Goal: Task Accomplishment & Management: Use online tool/utility

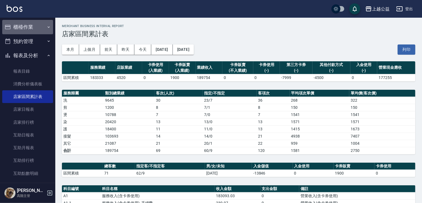
click at [40, 28] on button "櫃檯作業" at bounding box center [27, 27] width 51 height 14
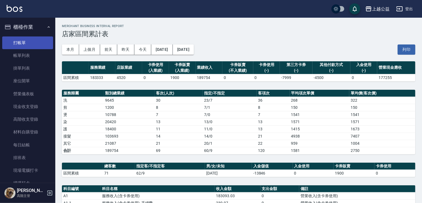
click at [29, 43] on link "打帳單" at bounding box center [27, 43] width 51 height 13
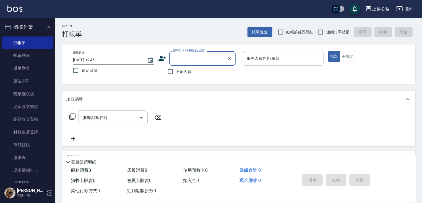
click at [187, 72] on span "不留客資" at bounding box center [183, 72] width 15 height 6
click at [176, 72] on input "不留客資" at bounding box center [171, 72] width 12 height 12
checkbox input "true"
click at [324, 32] on input "連續打單結帳" at bounding box center [321, 32] width 12 height 12
checkbox input "true"
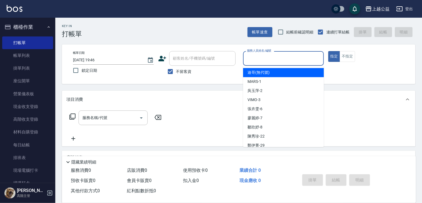
click at [256, 59] on input "服務人員姓名/編號" at bounding box center [284, 59] width 76 height 10
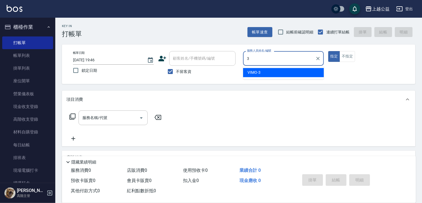
type input "VIMO-3"
type button "true"
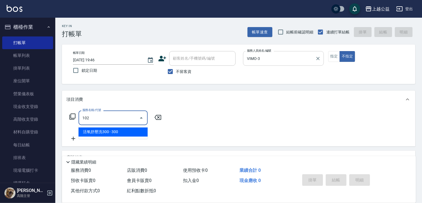
type input "活氧舒壓洗300(102)"
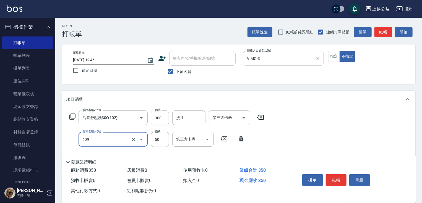
type input "精油(609)"
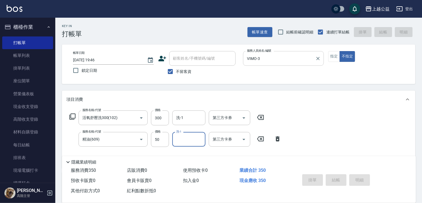
type input "[DATE] 19:47"
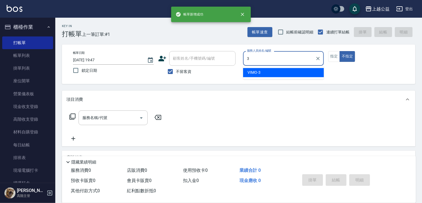
type input "VIMO-3"
type button "false"
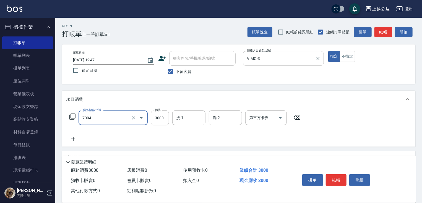
type input "重整3包(7004)"
type input "3500"
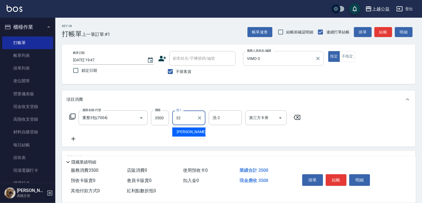
type input "[PERSON_NAME]-32"
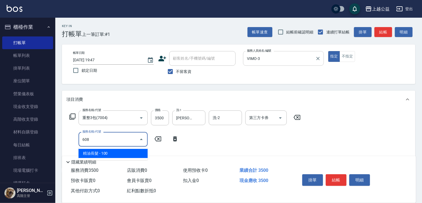
type input "精油長髮(608)"
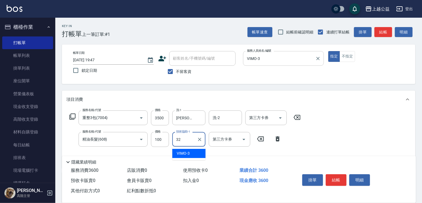
type input "[PERSON_NAME]-32"
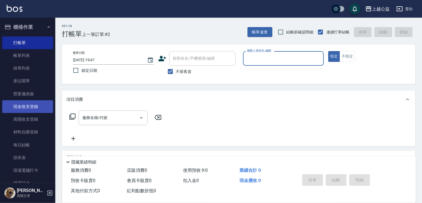
click at [33, 110] on link "現金收支登錄" at bounding box center [27, 106] width 51 height 13
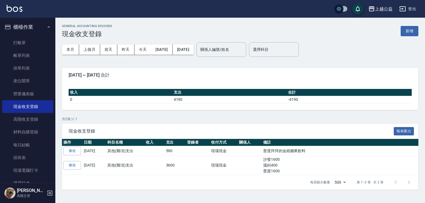
click at [410, 27] on button "新增" at bounding box center [410, 31] width 18 height 10
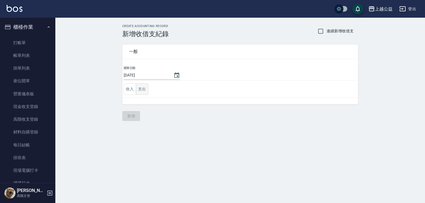
click at [147, 89] on button "支出" at bounding box center [142, 89] width 12 height 11
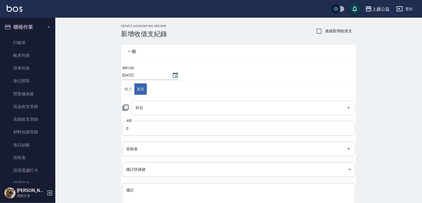
click at [152, 107] on input "科目" at bounding box center [239, 108] width 210 height 10
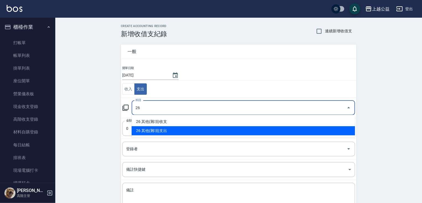
type input "26 其他(雜項)支出"
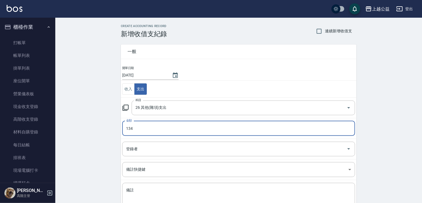
type input "134"
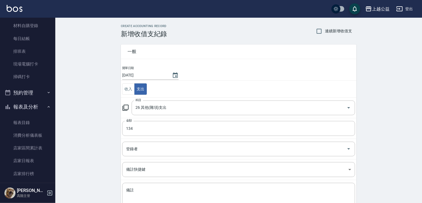
drag, startPoint x: 69, startPoint y: 123, endPoint x: 100, endPoint y: 172, distance: 57.0
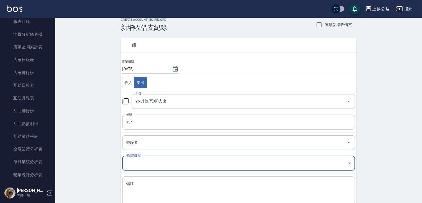
scroll to position [26, 0]
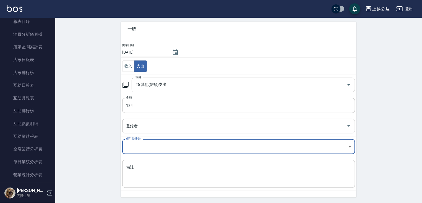
drag, startPoint x: 136, startPoint y: 177, endPoint x: 81, endPoint y: 182, distance: 54.7
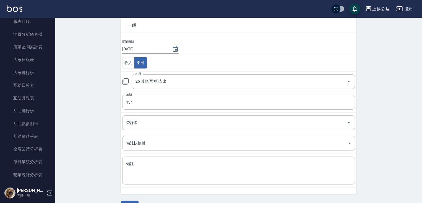
drag, startPoint x: 86, startPoint y: 212, endPoint x: 98, endPoint y: 208, distance: 12.0
click at [149, 172] on textarea "備註" at bounding box center [238, 171] width 225 height 19
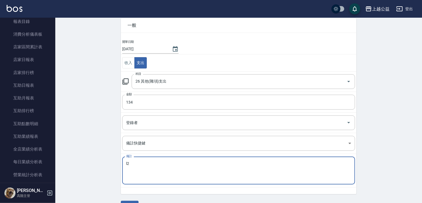
type textarea "l"
type textarea "2"
type textarea "刀片 廁所清潔劑2*"
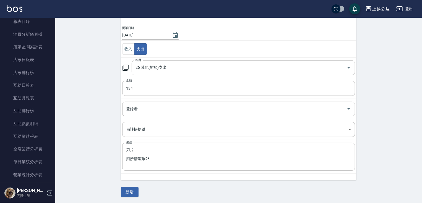
drag, startPoint x: 88, startPoint y: 156, endPoint x: 116, endPoint y: 201, distance: 53.0
click at [129, 191] on button "新增" at bounding box center [130, 192] width 18 height 10
